Goal: Task Accomplishment & Management: Complete application form

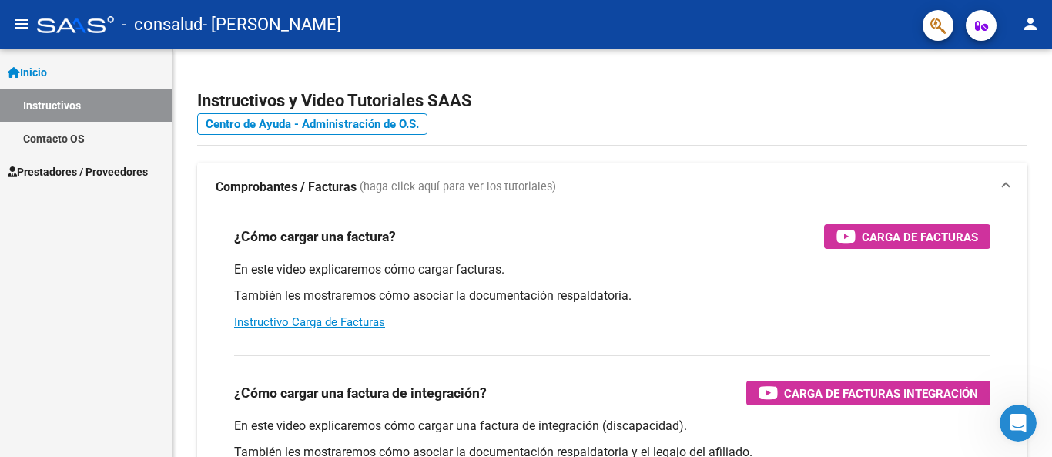
click at [133, 172] on span "Prestadores / Proveedores" at bounding box center [78, 171] width 140 height 17
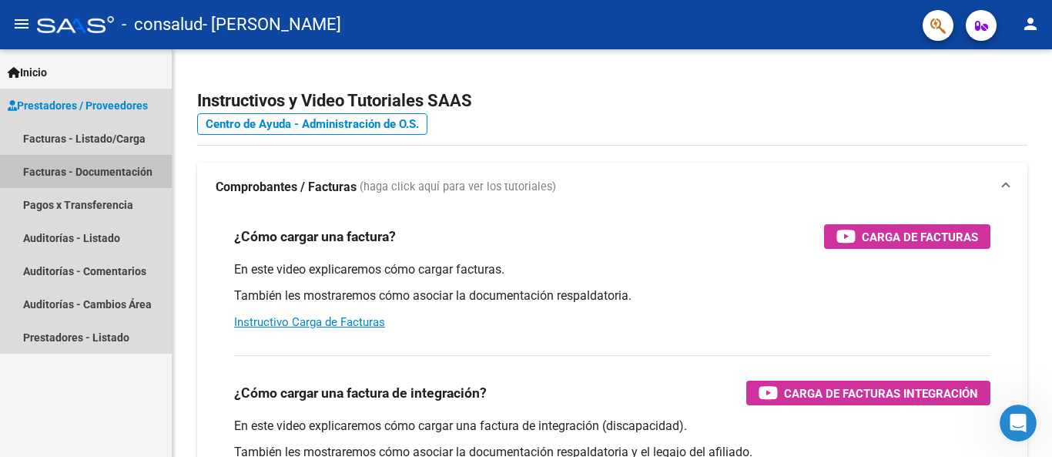
click at [102, 173] on link "Facturas - Documentación" at bounding box center [86, 171] width 172 height 33
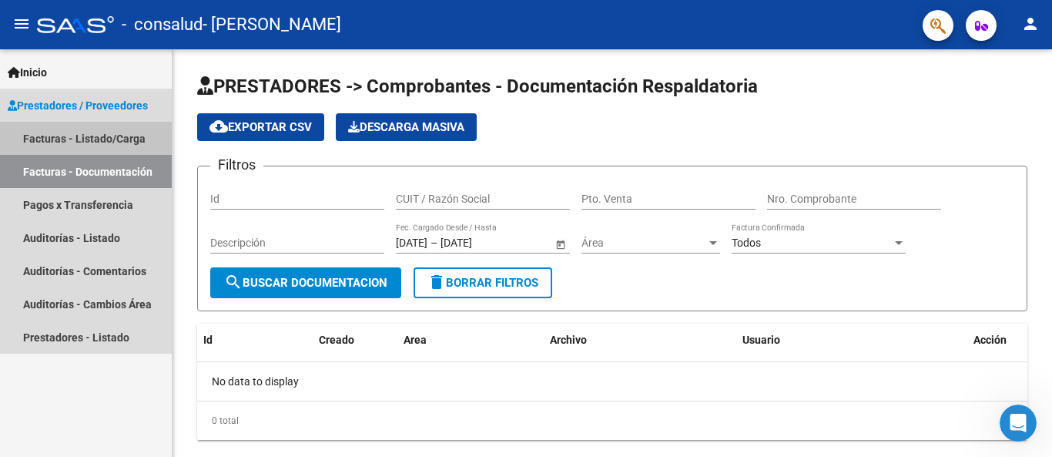
click at [103, 135] on link "Facturas - Listado/Carga" at bounding box center [86, 138] width 172 height 33
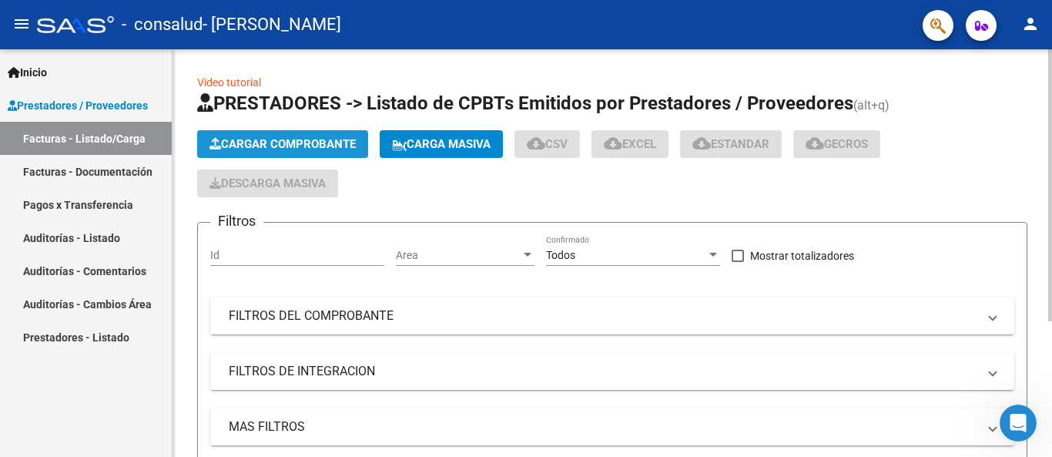
click at [279, 137] on span "Cargar Comprobante" at bounding box center [282, 144] width 146 height 14
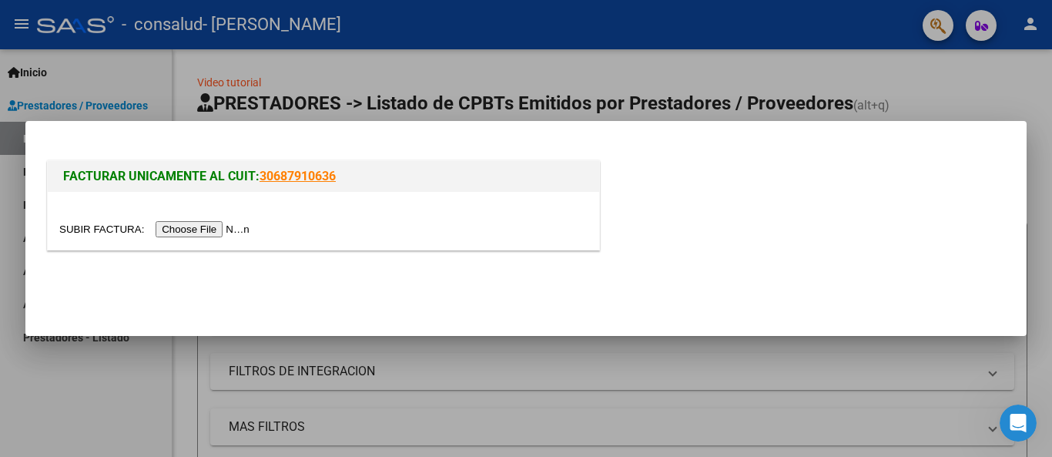
click at [209, 229] on input "file" at bounding box center [156, 229] width 195 height 16
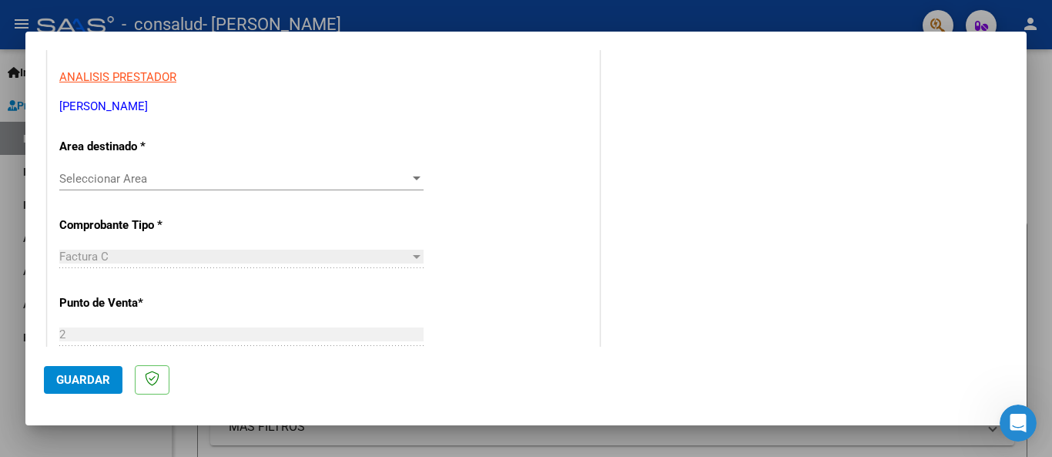
scroll to position [279, 0]
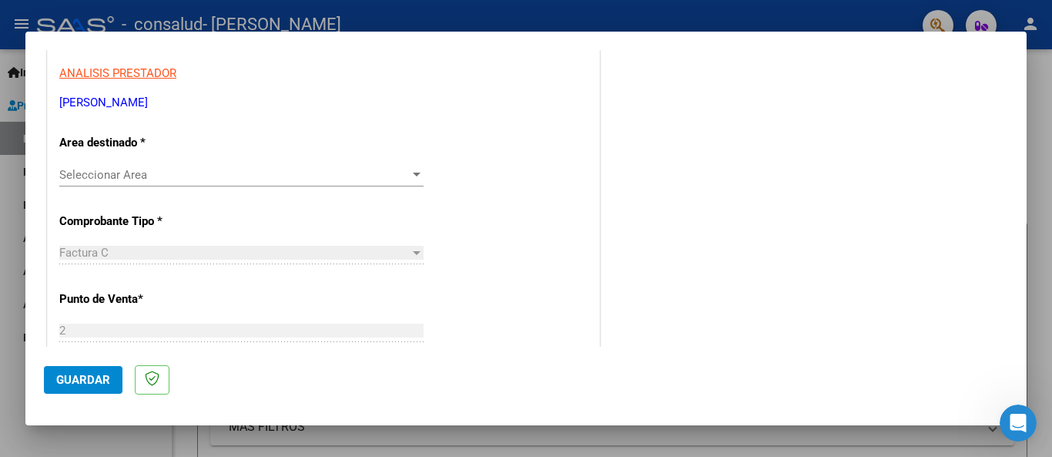
click at [414, 174] on div at bounding box center [417, 175] width 8 height 4
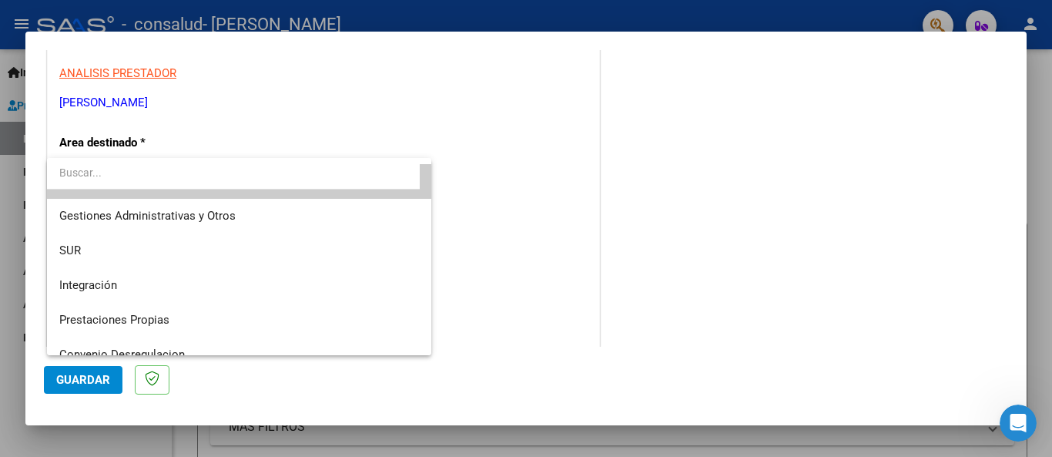
scroll to position [30, 0]
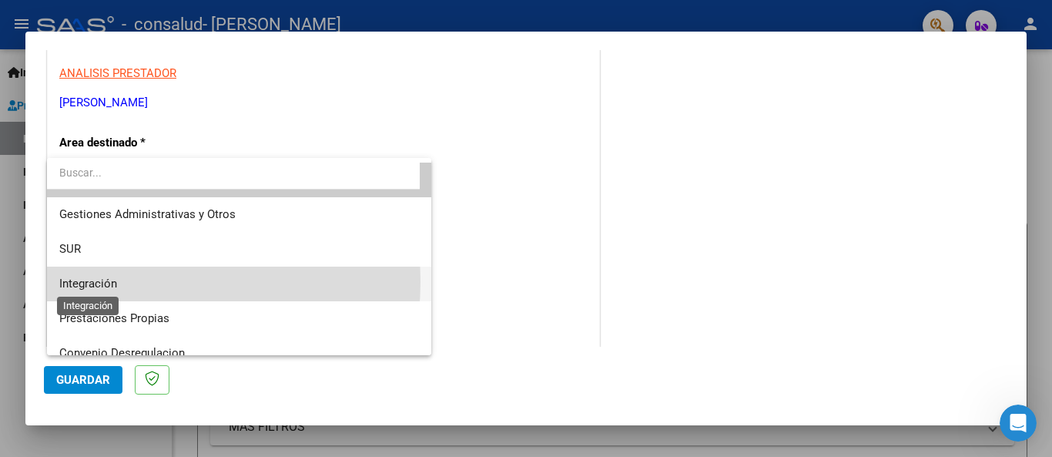
click at [109, 281] on span "Integración" at bounding box center [88, 283] width 58 height 14
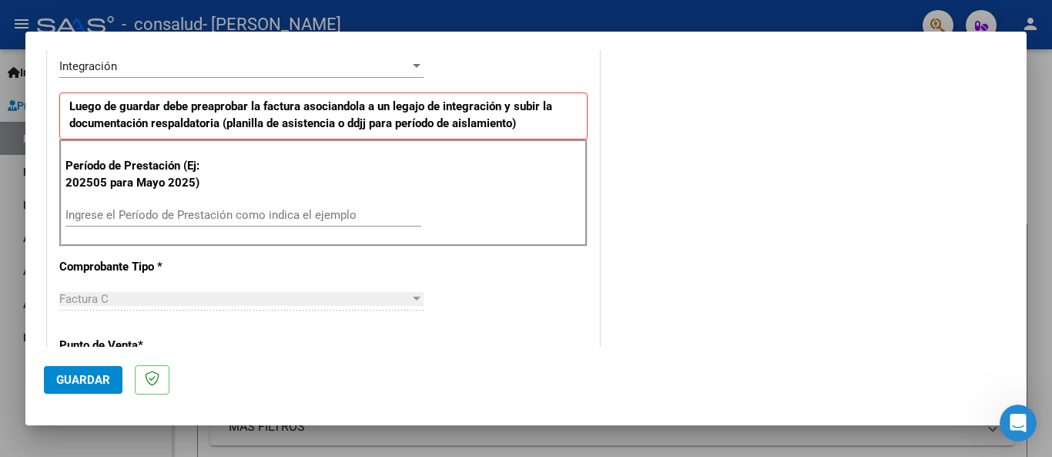
scroll to position [391, 0]
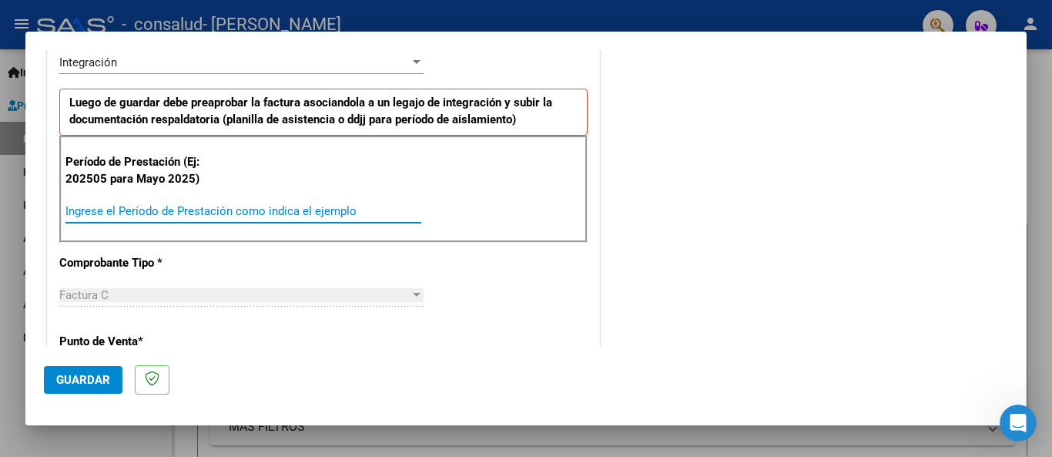
click at [179, 212] on input "Ingrese el Período de Prestación como indica el ejemplo" at bounding box center [243, 211] width 356 height 14
type input "202509"
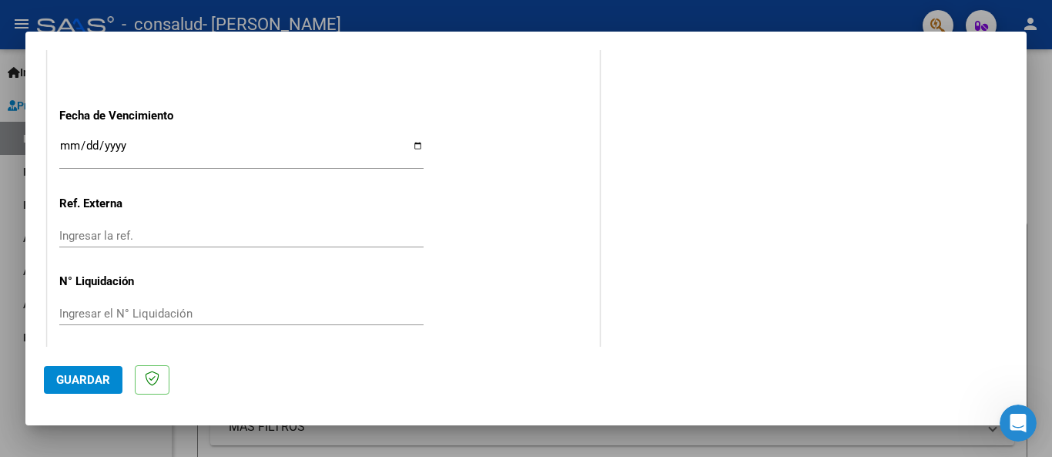
scroll to position [1059, 0]
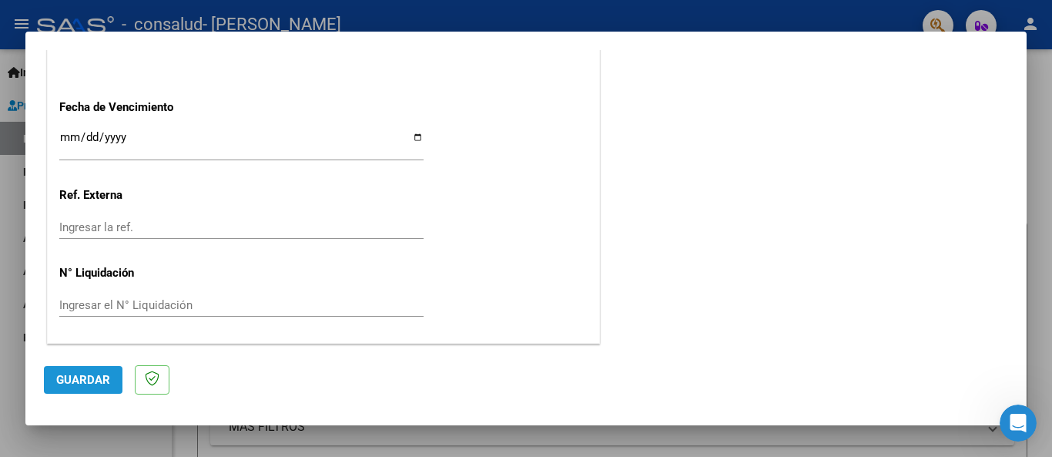
click at [95, 380] on span "Guardar" at bounding box center [83, 380] width 54 height 14
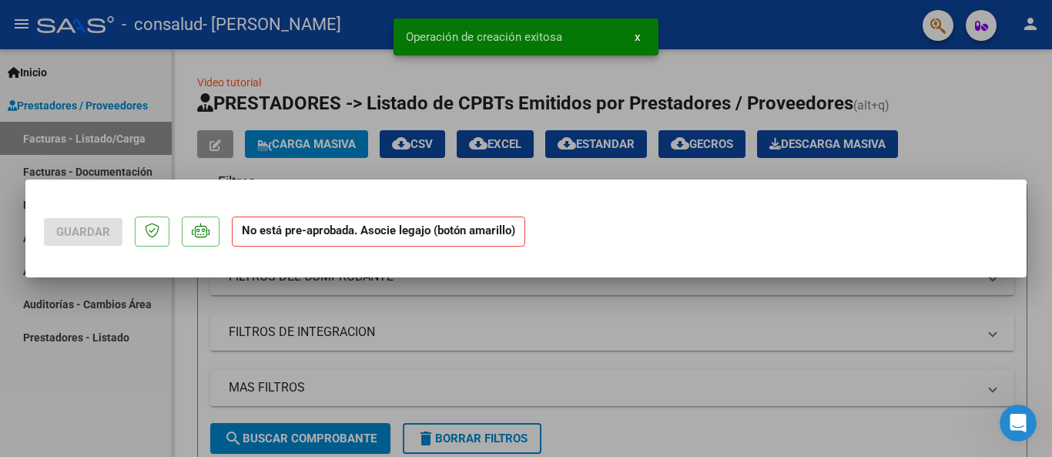
scroll to position [0, 0]
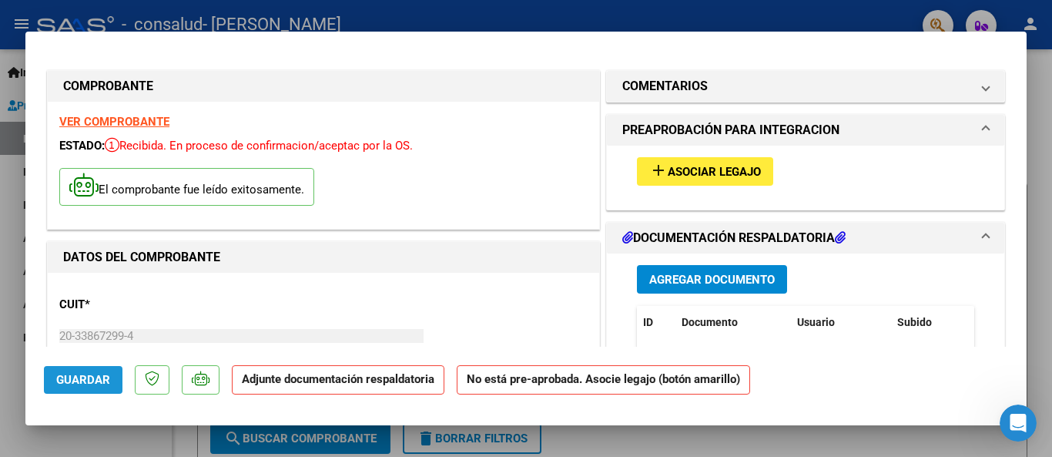
click at [95, 380] on span "Guardar" at bounding box center [83, 380] width 54 height 14
click at [844, 14] on div at bounding box center [526, 228] width 1052 height 457
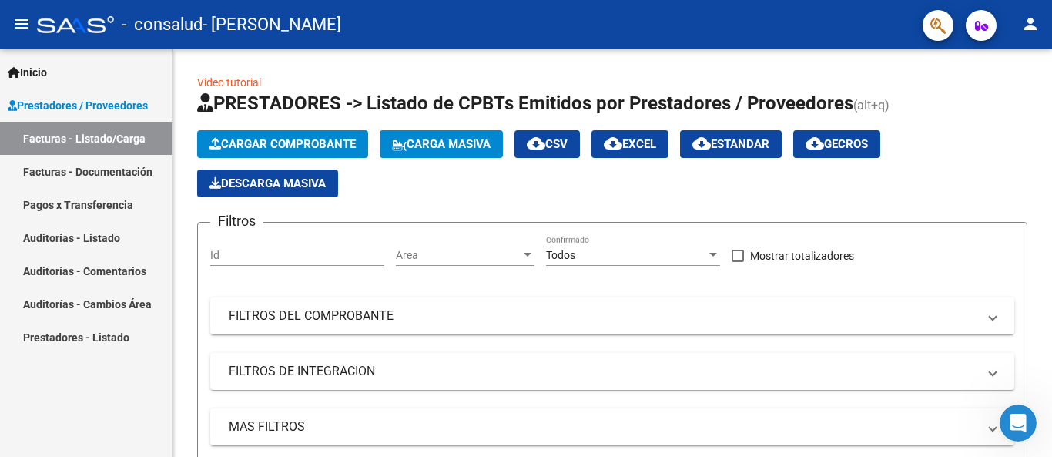
click at [123, 170] on link "Facturas - Documentación" at bounding box center [86, 171] width 172 height 33
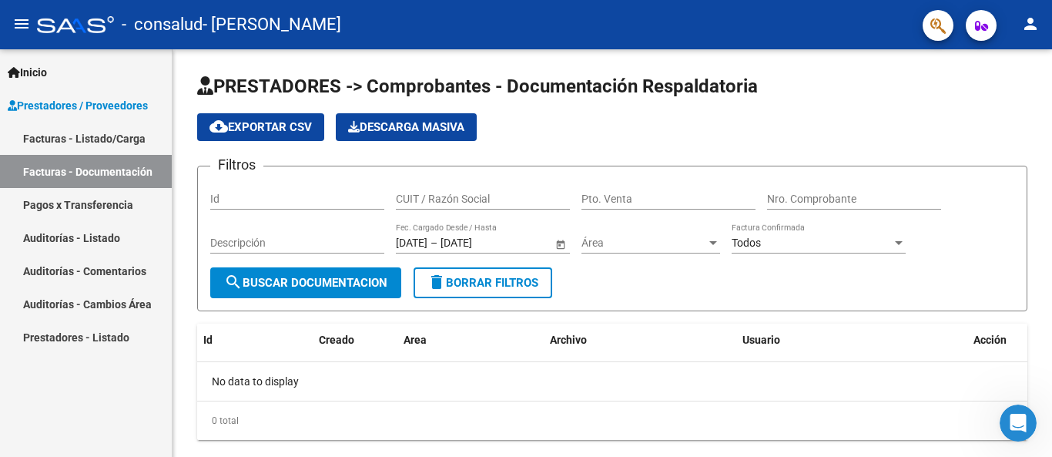
click at [115, 139] on link "Facturas - Listado/Carga" at bounding box center [86, 138] width 172 height 33
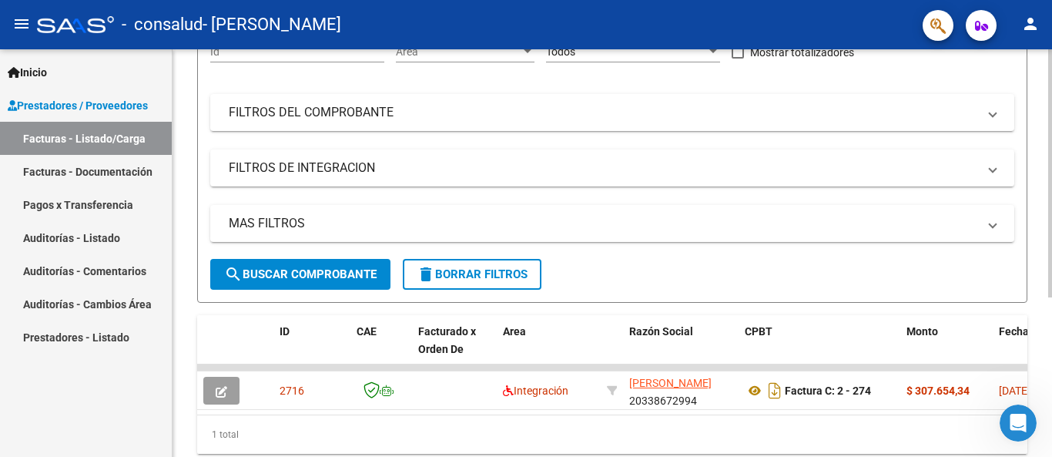
scroll to position [261, 0]
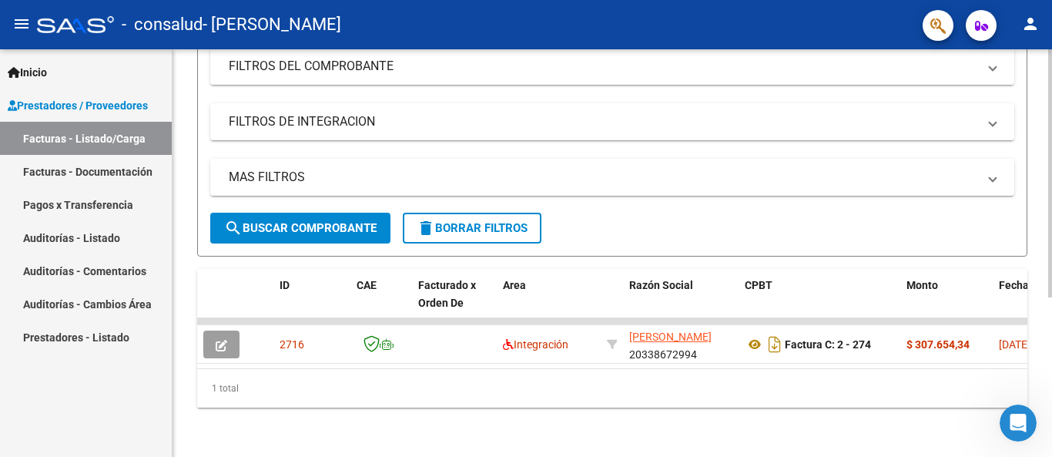
click at [1051, 323] on div at bounding box center [1050, 333] width 4 height 248
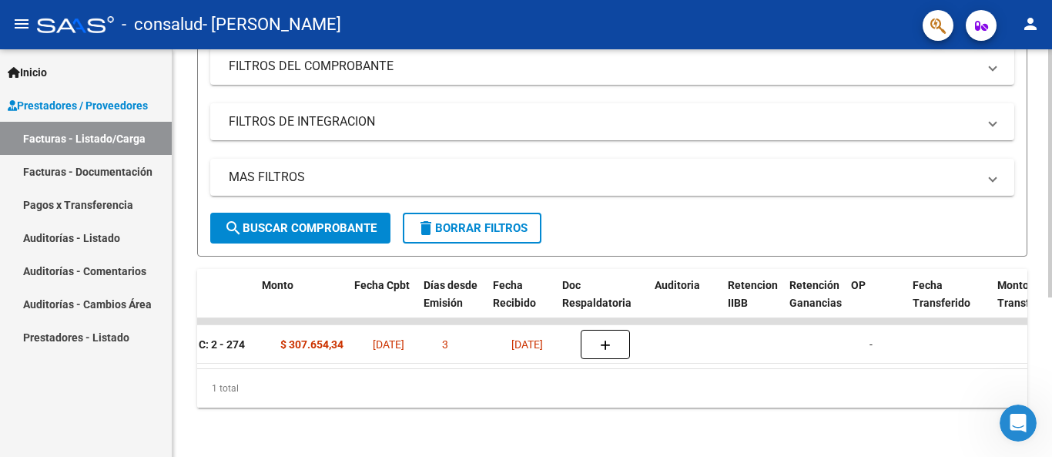
scroll to position [0, 663]
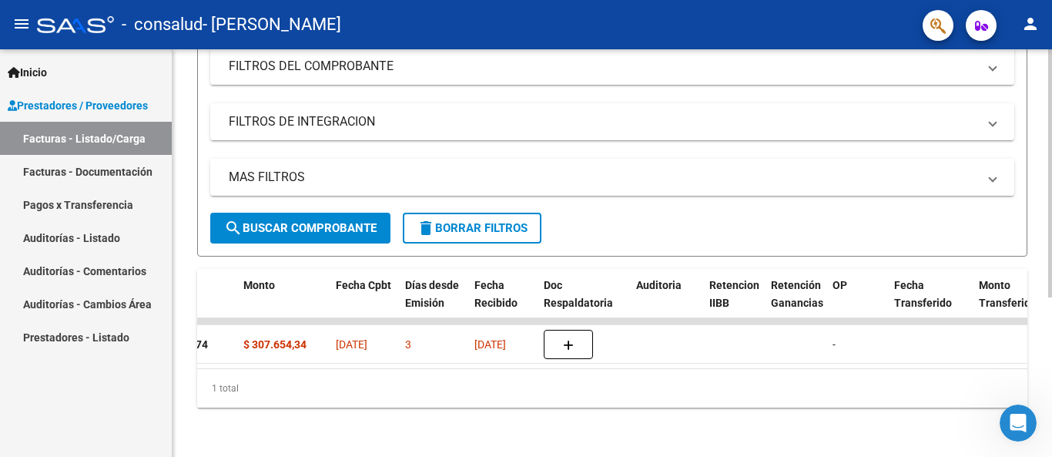
click at [839, 385] on div "1 total" at bounding box center [612, 388] width 830 height 39
